Goal: Transaction & Acquisition: Purchase product/service

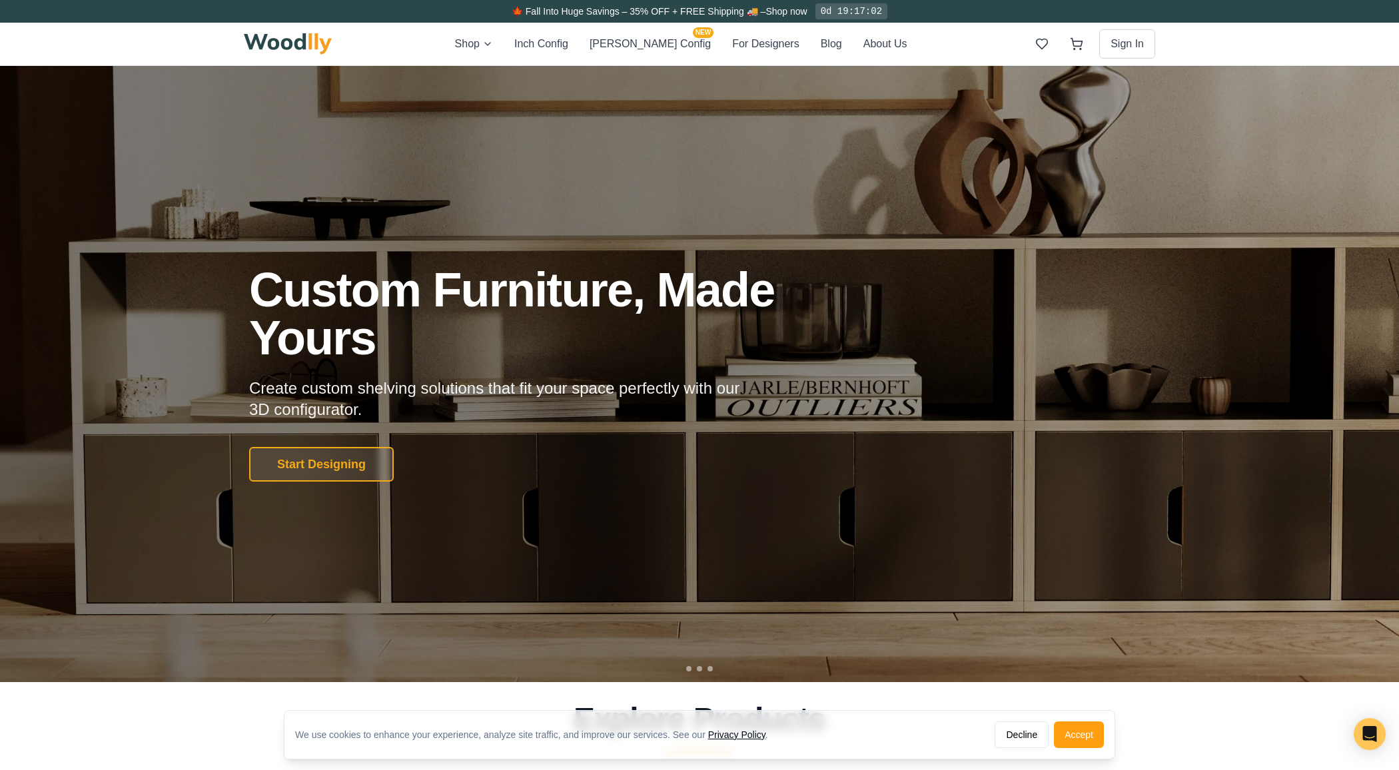
click at [356, 456] on button "Start Designing" at bounding box center [321, 464] width 145 height 35
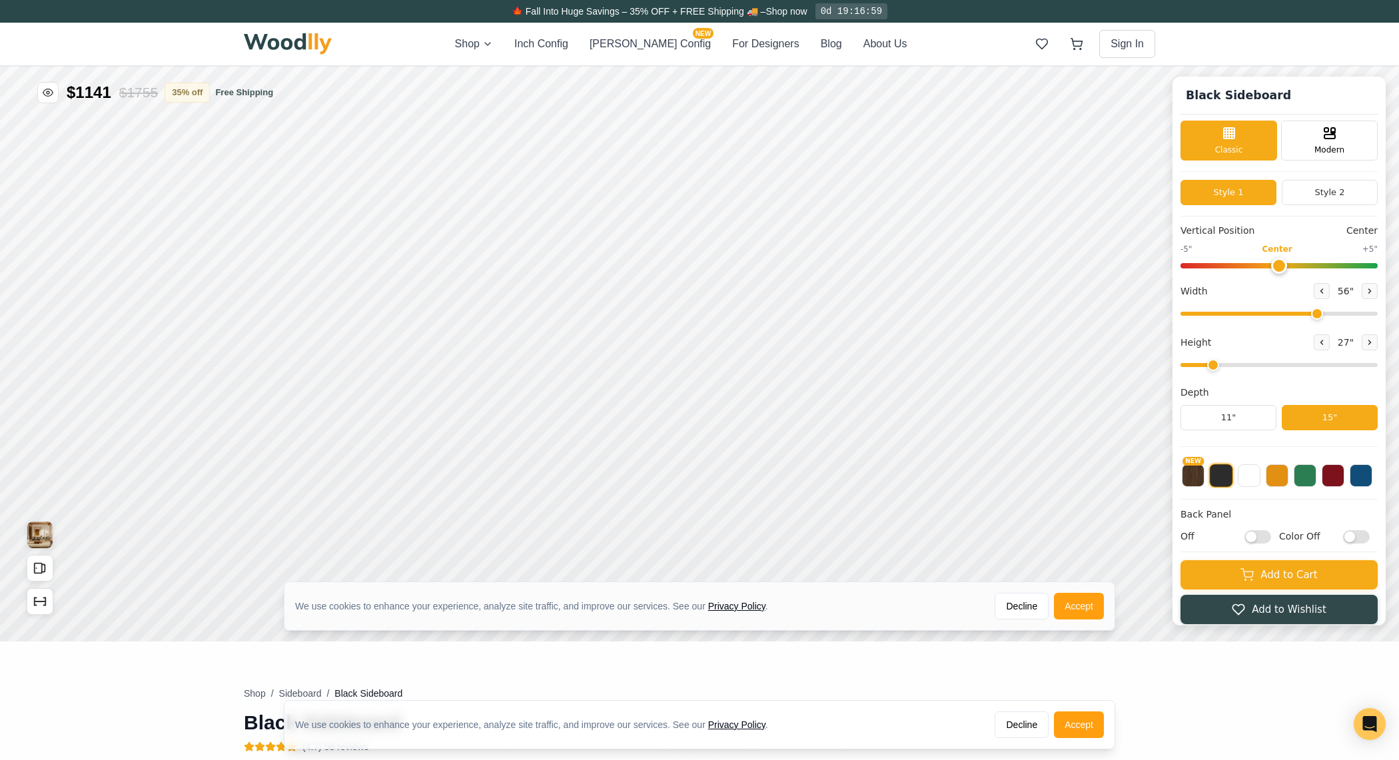
type input "56"
type input "2"
click at [1070, 603] on button "Accept" at bounding box center [1079, 606] width 50 height 27
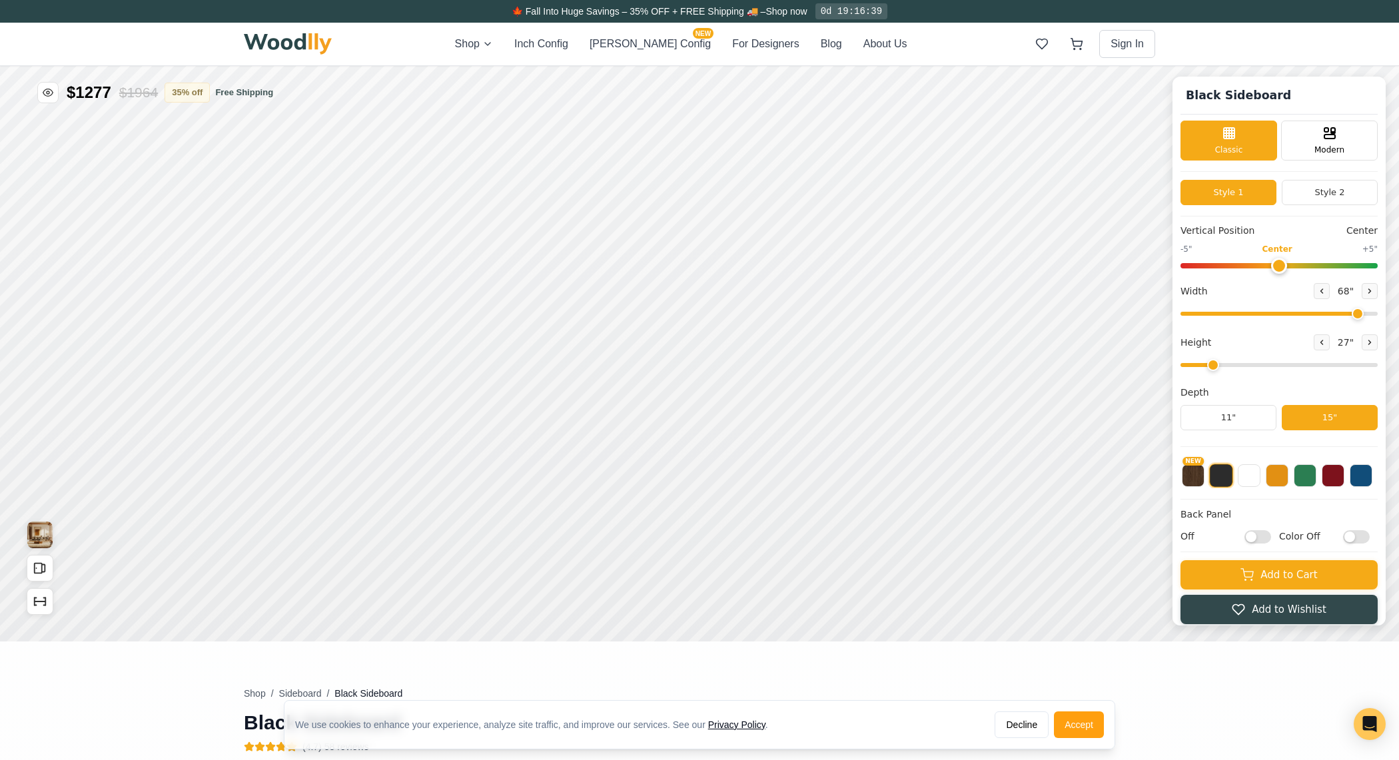
drag, startPoint x: 1323, startPoint y: 316, endPoint x: 1355, endPoint y: 332, distance: 36.1
type input "66"
click at [1357, 316] on input "range" at bounding box center [1278, 314] width 197 height 4
drag, startPoint x: 1217, startPoint y: 368, endPoint x: 1240, endPoint y: 377, distance: 24.2
type input "3"
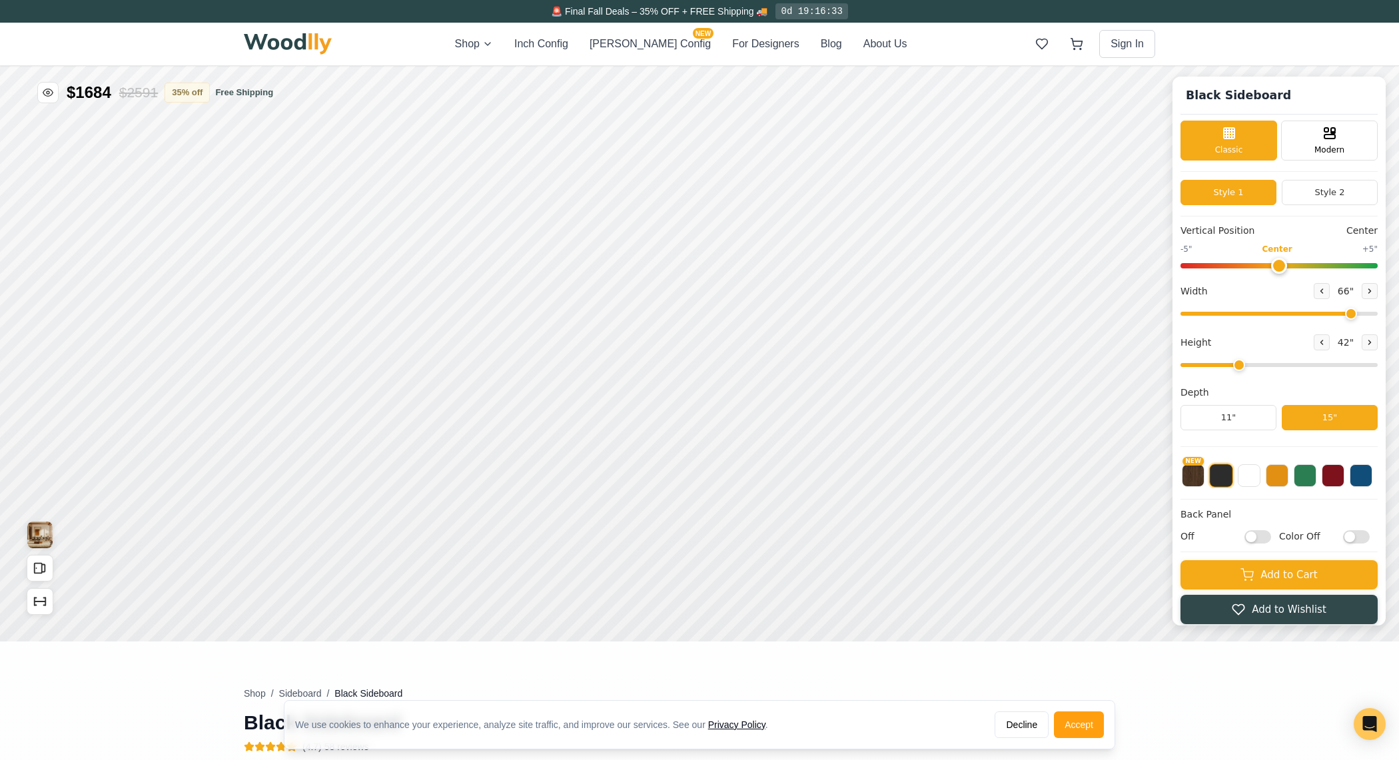
click at [1240, 367] on input "range" at bounding box center [1278, 365] width 197 height 4
type input "0"
drag, startPoint x: 1284, startPoint y: 262, endPoint x: 1281, endPoint y: 278, distance: 16.3
click at [1281, 268] on input "range" at bounding box center [1278, 265] width 197 height 5
click at [1253, 140] on div "Classic" at bounding box center [1228, 139] width 97 height 40
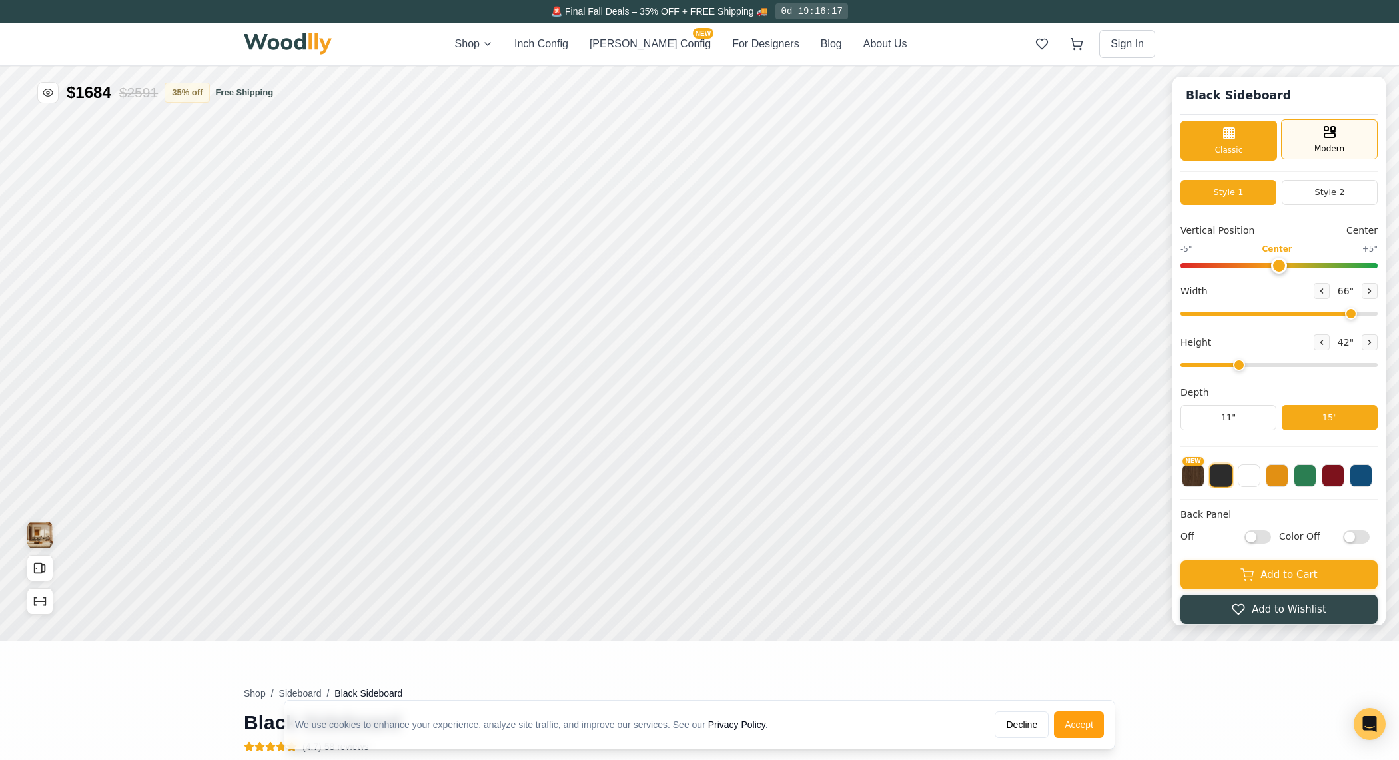
click at [1321, 152] on span "Modern" at bounding box center [1329, 149] width 30 height 12
drag, startPoint x: 1250, startPoint y: 138, endPoint x: 1265, endPoint y: 170, distance: 35.8
click at [1253, 141] on div "Classic" at bounding box center [1228, 139] width 97 height 40
click at [1321, 195] on button "Style 2" at bounding box center [1329, 192] width 96 height 25
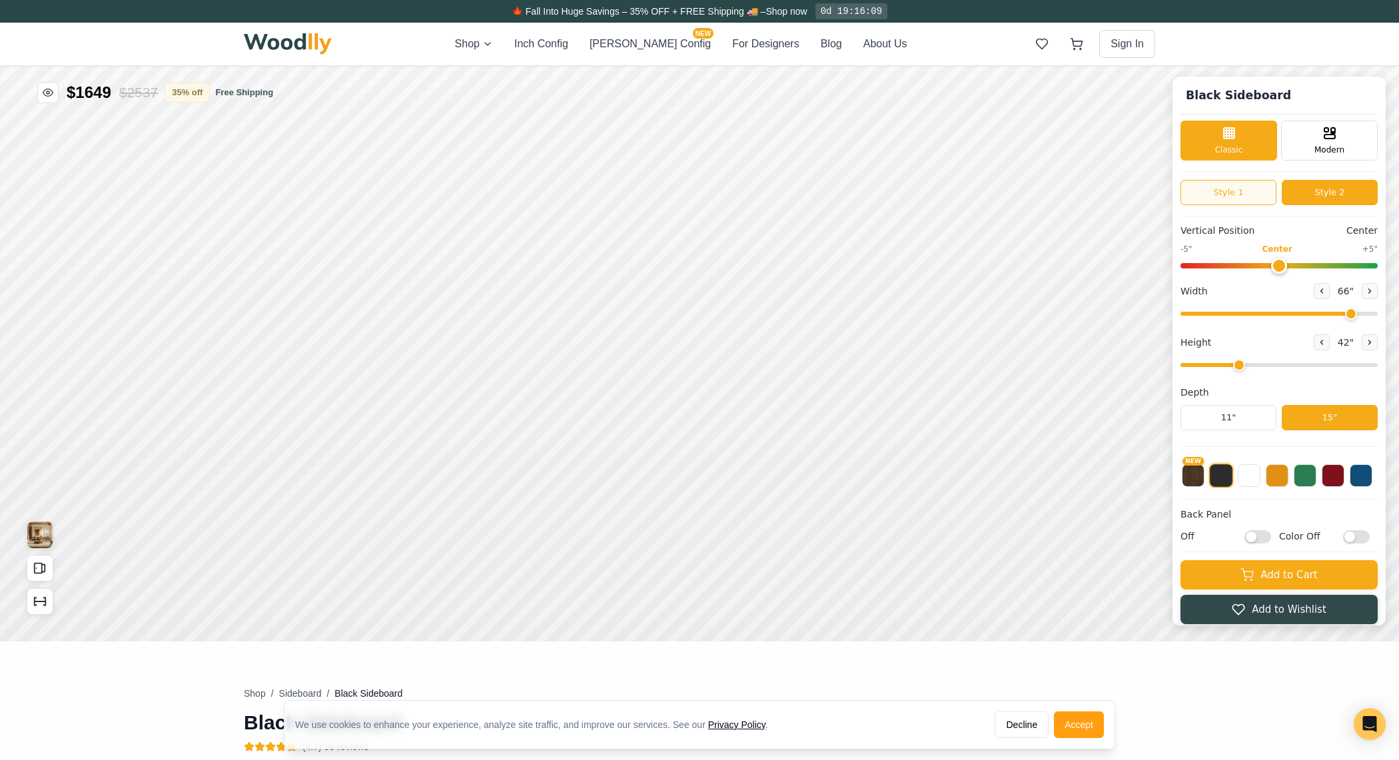
click at [1276, 192] on button "Style 1" at bounding box center [1228, 192] width 96 height 25
click at [1323, 192] on button "Style 2" at bounding box center [1329, 192] width 96 height 25
drag, startPoint x: 1244, startPoint y: 367, endPoint x: 1219, endPoint y: 364, distance: 24.8
type input "2"
click at [1219, 364] on input "range" at bounding box center [1278, 365] width 197 height 4
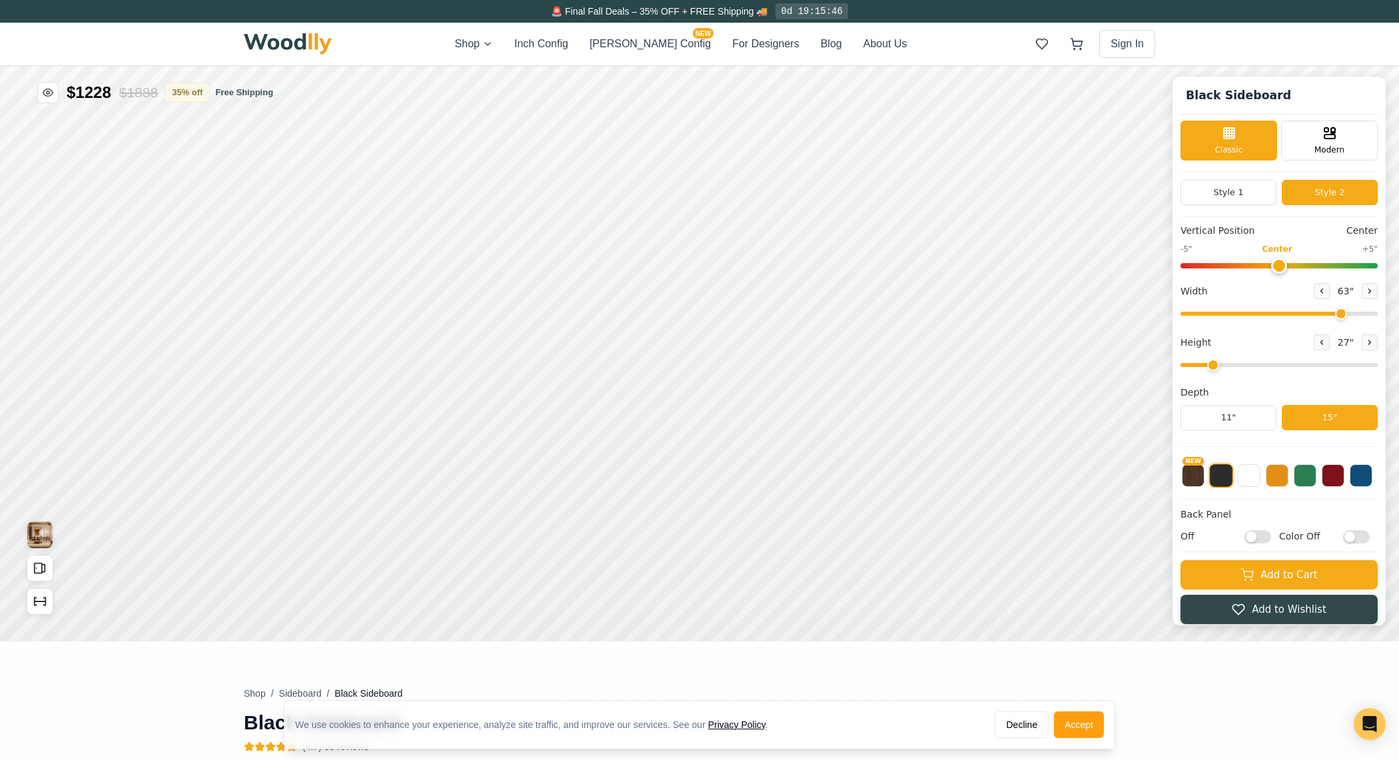
drag, startPoint x: 1359, startPoint y: 311, endPoint x: 1346, endPoint y: 314, distance: 13.1
type input "63"
click at [1346, 314] on input "range" at bounding box center [1278, 314] width 197 height 4
type input "0"
drag, startPoint x: 1289, startPoint y: 264, endPoint x: 1281, endPoint y: 274, distance: 12.8
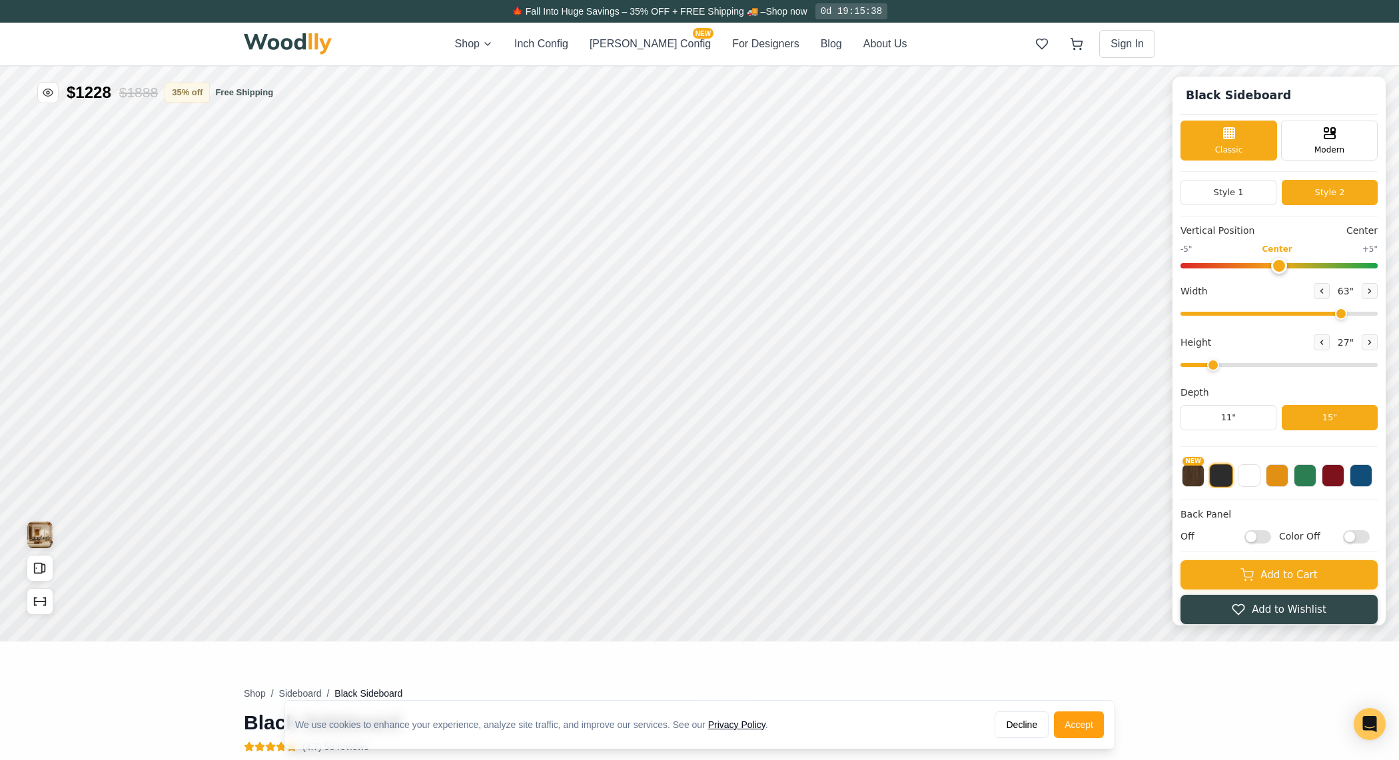
click at [1281, 268] on input "range" at bounding box center [1278, 265] width 197 height 5
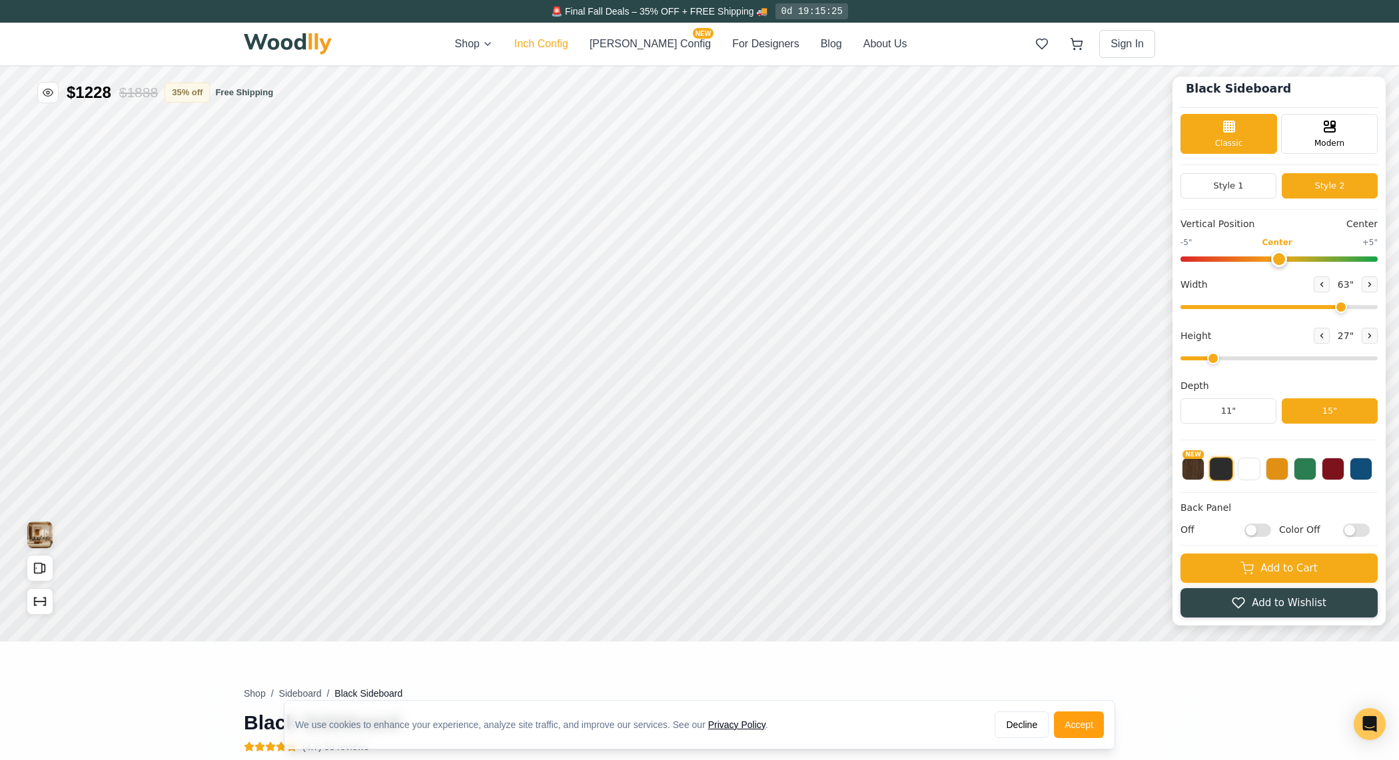
click at [568, 40] on button "Inch Config" at bounding box center [541, 44] width 54 height 16
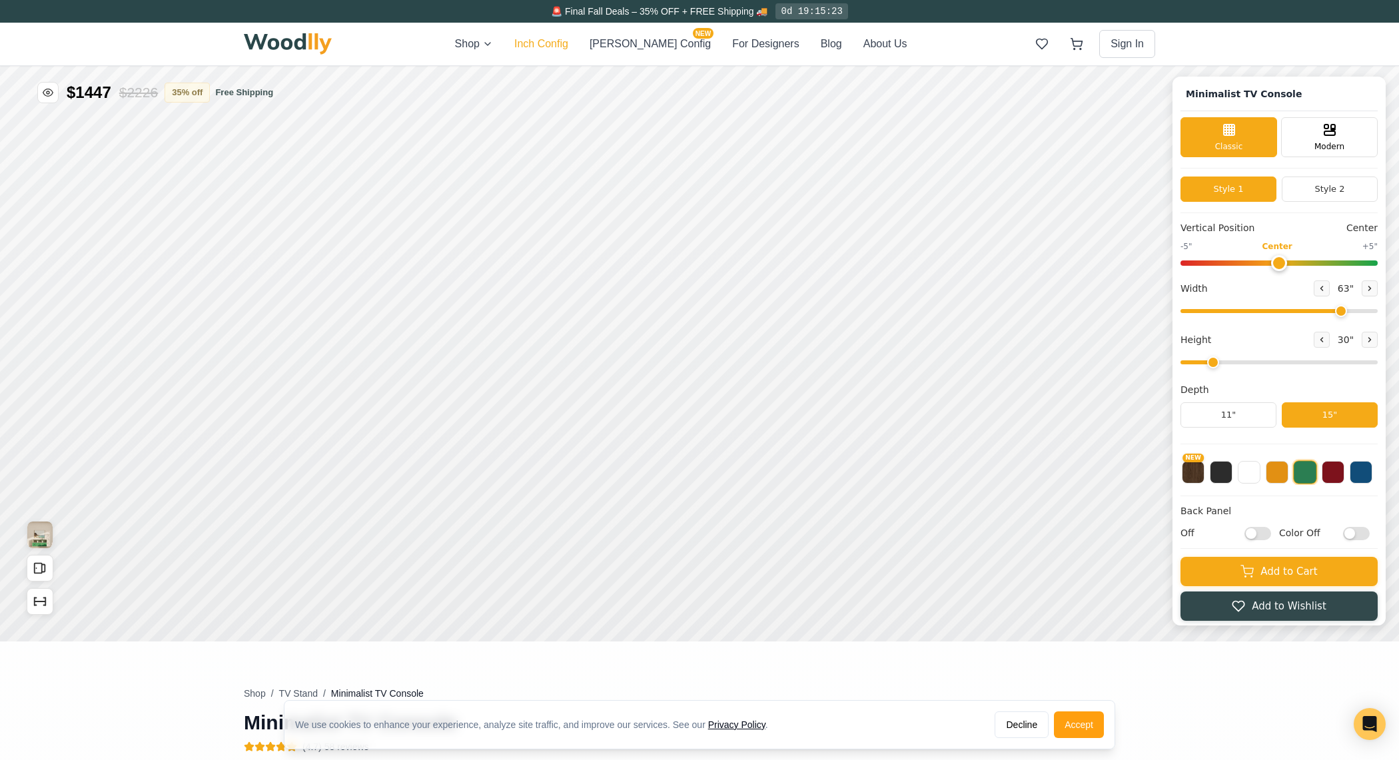
type input "63"
type input "2"
click at [732, 50] on button "For Designers" at bounding box center [765, 44] width 67 height 16
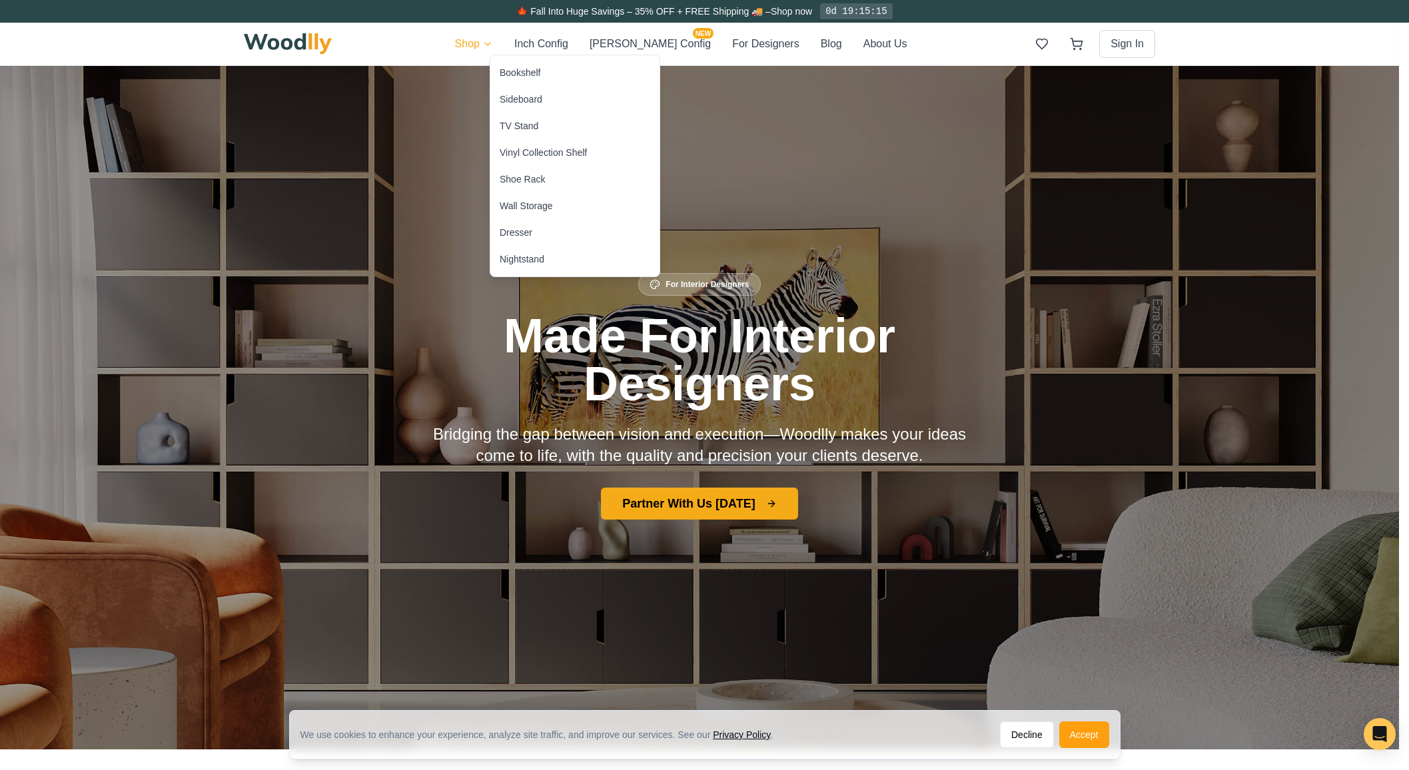
click at [525, 79] on div "Bookshelf" at bounding box center [574, 72] width 169 height 27
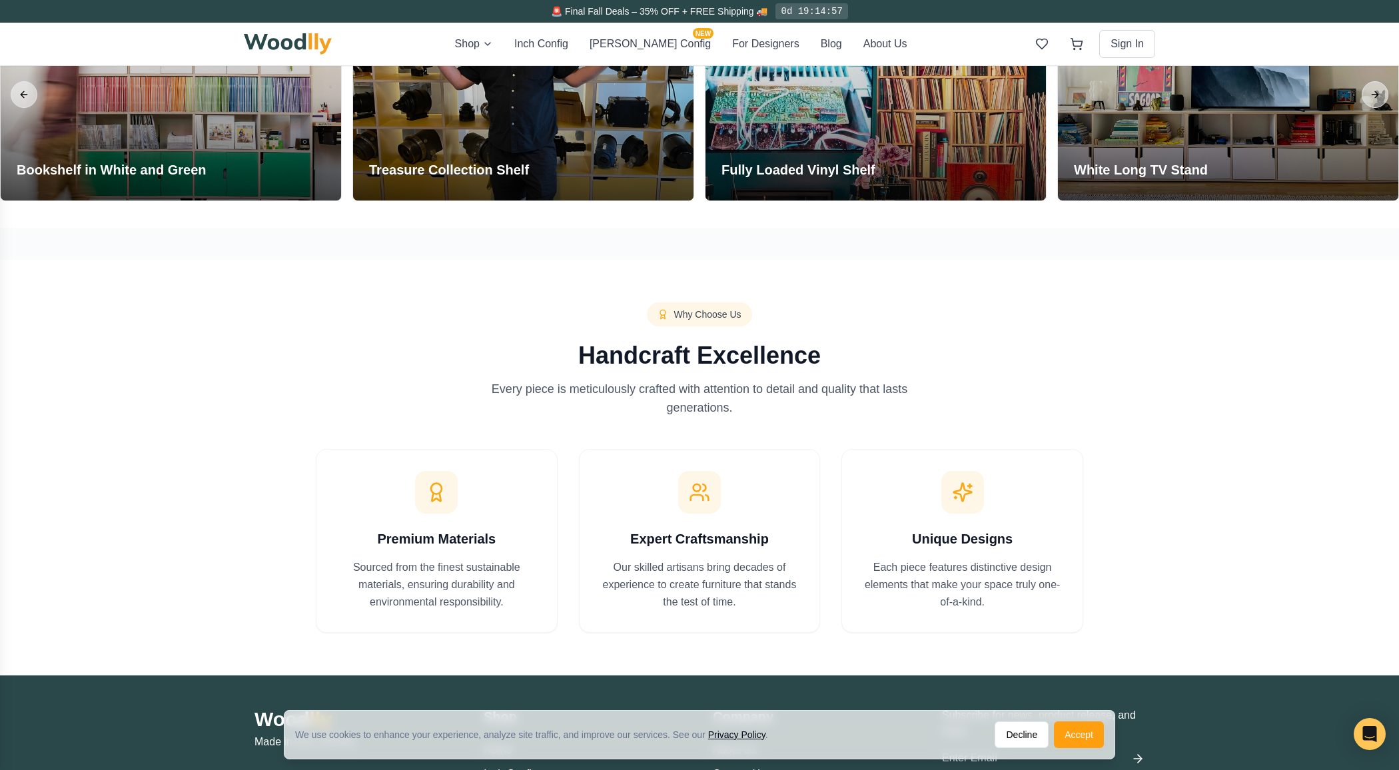
scroll to position [2061, 0]
